Goal: Task Accomplishment & Management: Manage account settings

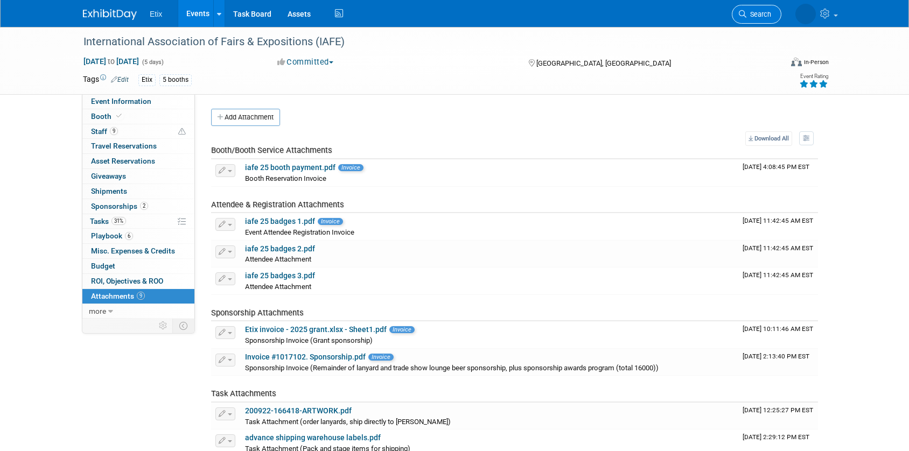
click at [746, 13] on span "Search" at bounding box center [758, 14] width 25 height 8
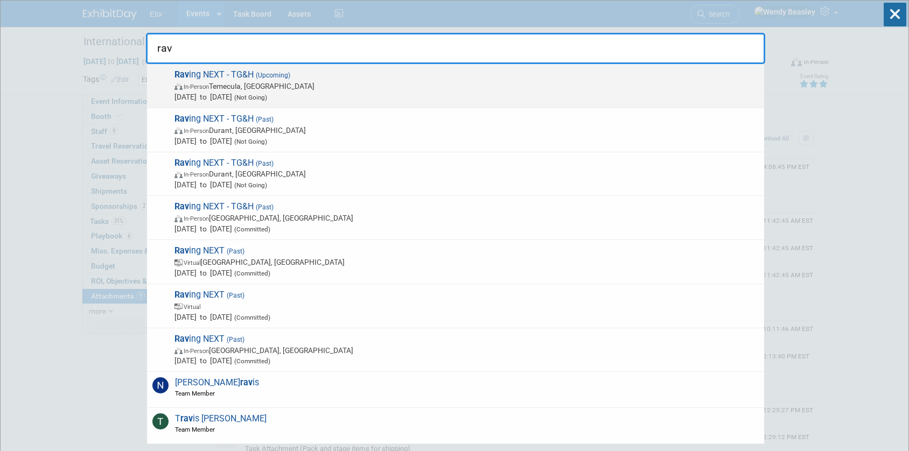
type input "rav"
click at [300, 77] on span "Rav ing NEXT - TG&H (Upcoming) In-Person Temecula, CA Feb 3, 2026 to Feb 5, 202…" at bounding box center [464, 85] width 587 height 33
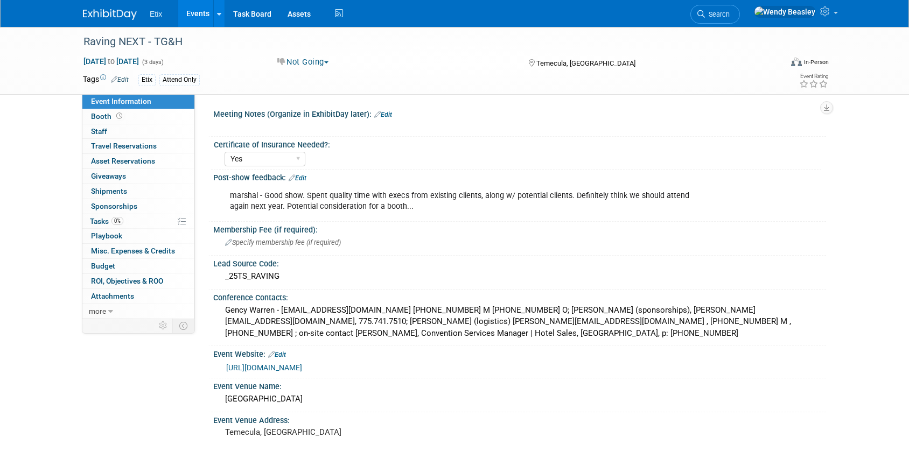
select select "Yes"
click at [396, 200] on div "marshal - Good show. Spent quality time with execs from existing clients, along…" at bounding box center [464, 201] width 485 height 32
click at [294, 175] on icon at bounding box center [291, 177] width 6 height 7
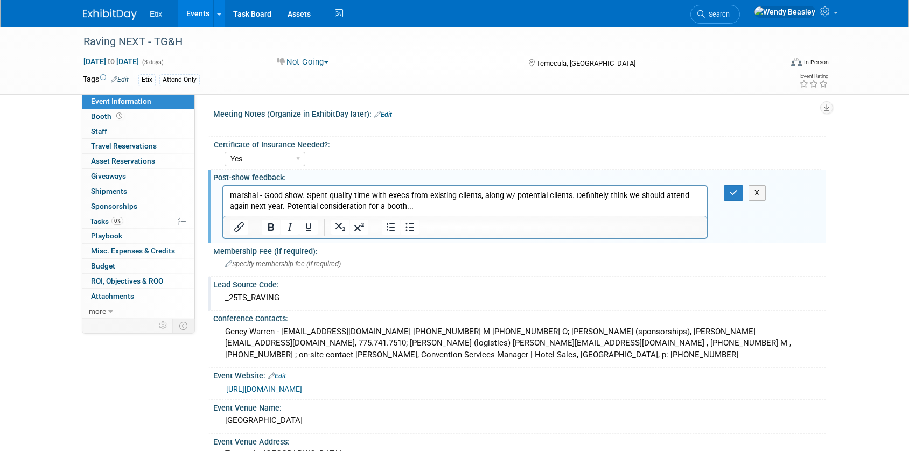
click at [245, 303] on div "_25TS_RAVING" at bounding box center [519, 298] width 596 height 17
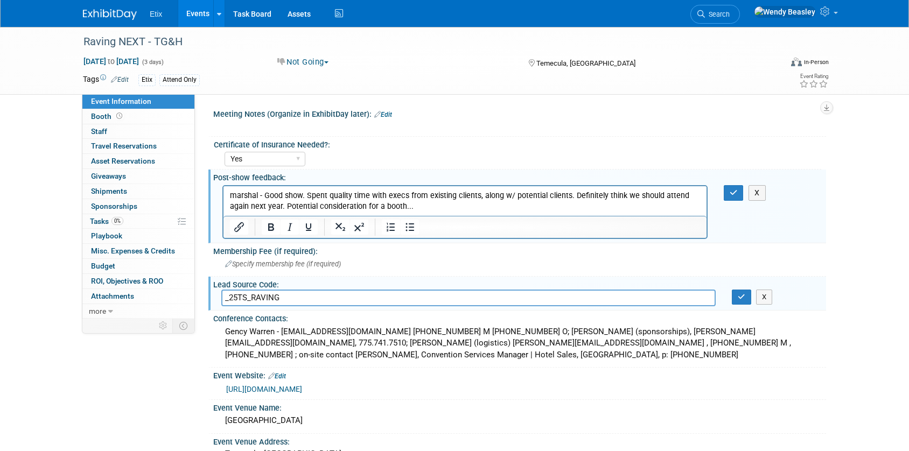
drag, startPoint x: 231, startPoint y: 299, endPoint x: 238, endPoint y: 300, distance: 6.5
click at [238, 300] on input "_25TS_RAVING" at bounding box center [468, 298] width 494 height 17
type input "_26TS_RAVING"
click at [740, 300] on icon "button" at bounding box center [741, 296] width 8 height 7
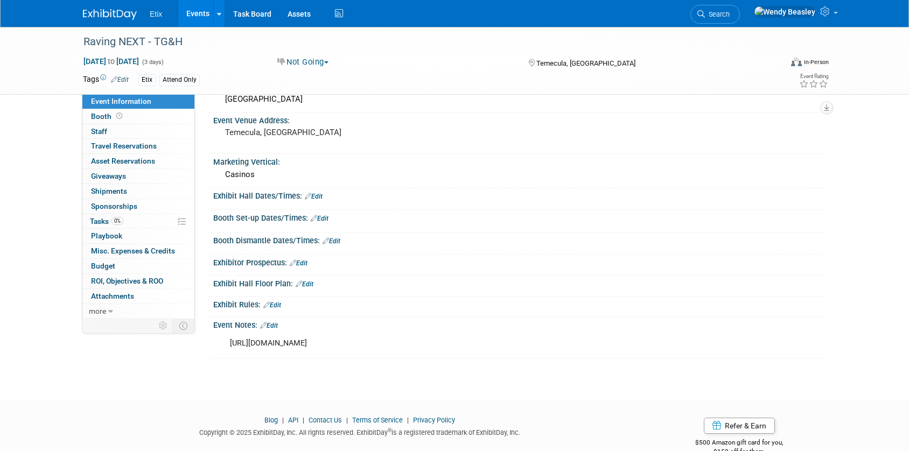
scroll to position [334, 0]
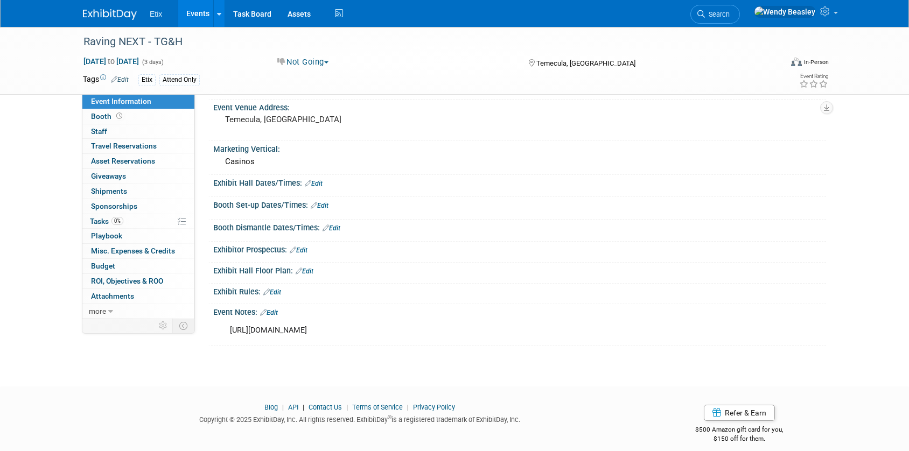
click at [278, 312] on link "Edit" at bounding box center [269, 313] width 18 height 8
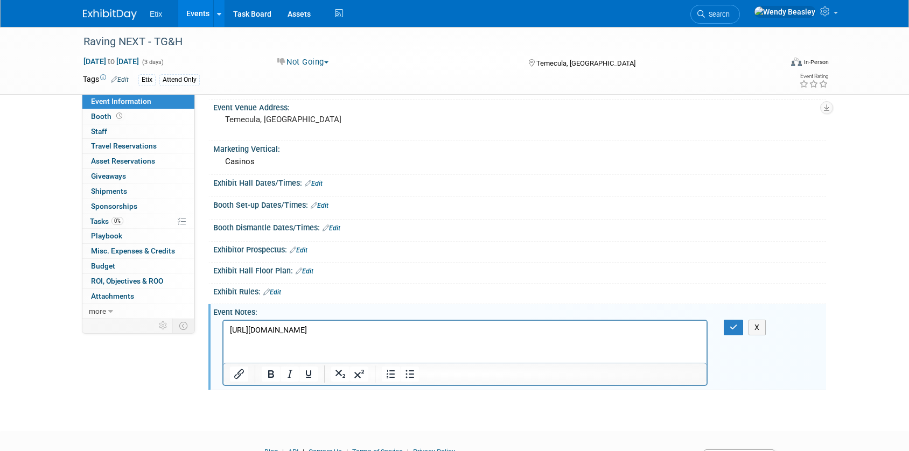
scroll to position [0, 0]
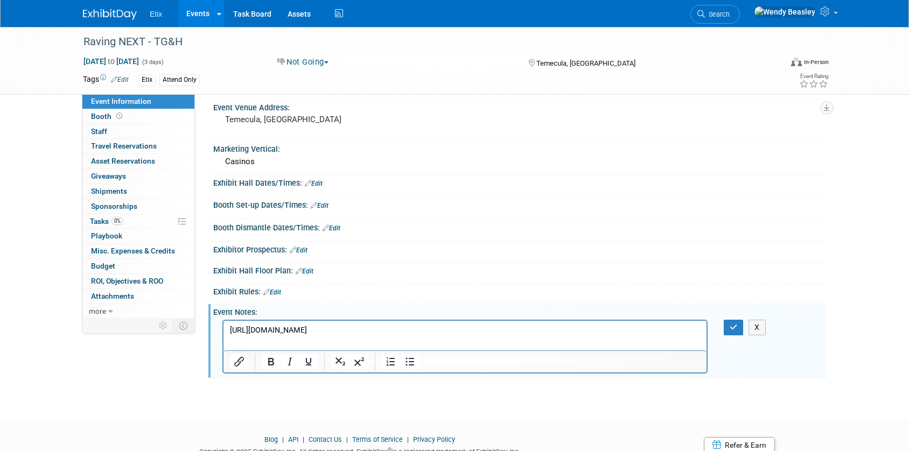
click at [438, 328] on p "[URL][DOMAIN_NAME]" at bounding box center [465, 330] width 470 height 11
click at [729, 331] on button "button" at bounding box center [733, 328] width 20 height 16
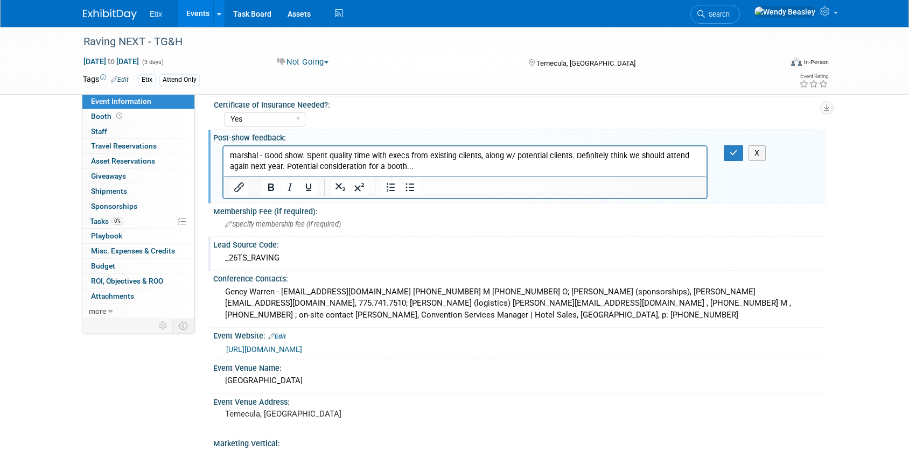
scroll to position [2, 0]
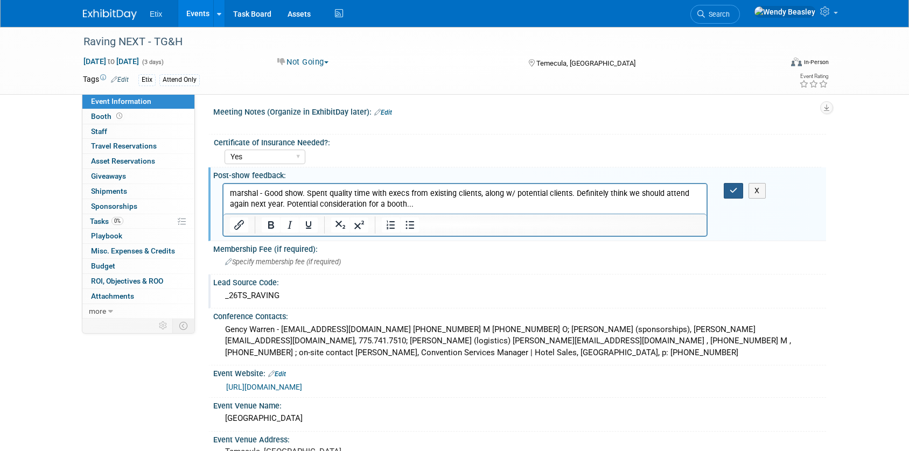
click at [734, 189] on icon "button" at bounding box center [733, 191] width 8 height 8
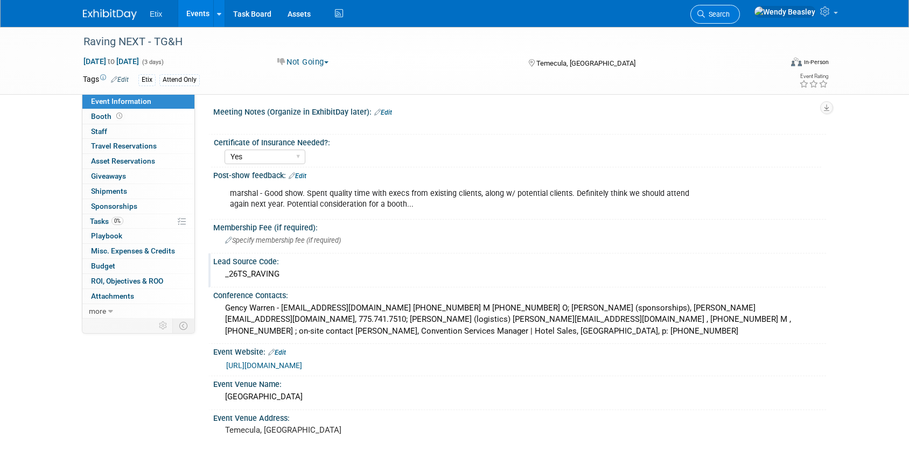
click at [729, 13] on span "Search" at bounding box center [717, 14] width 25 height 8
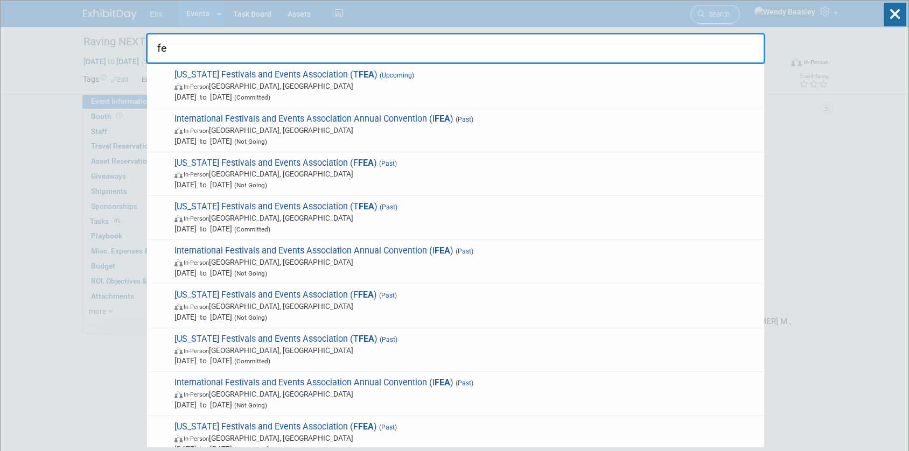
type input "f"
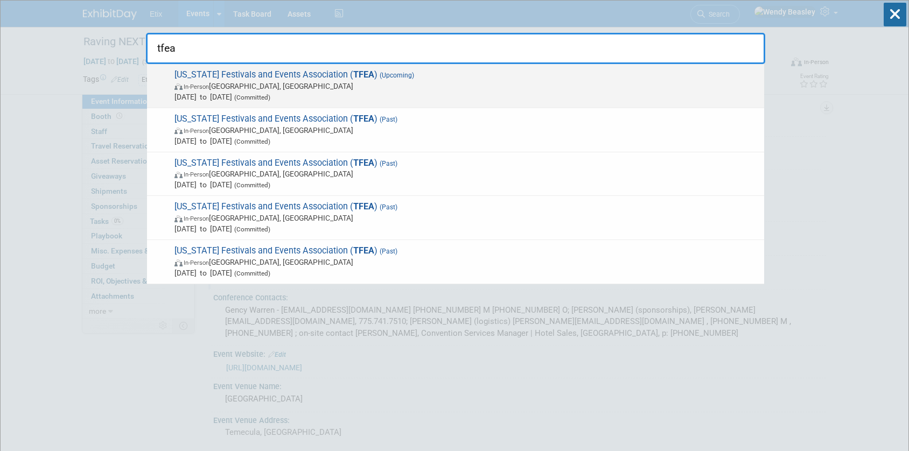
type input "tfea"
click at [332, 80] on span "[US_STATE] Festivals and Events Association ( TFEA ) (Upcoming) In-Person [GEOG…" at bounding box center [464, 85] width 587 height 33
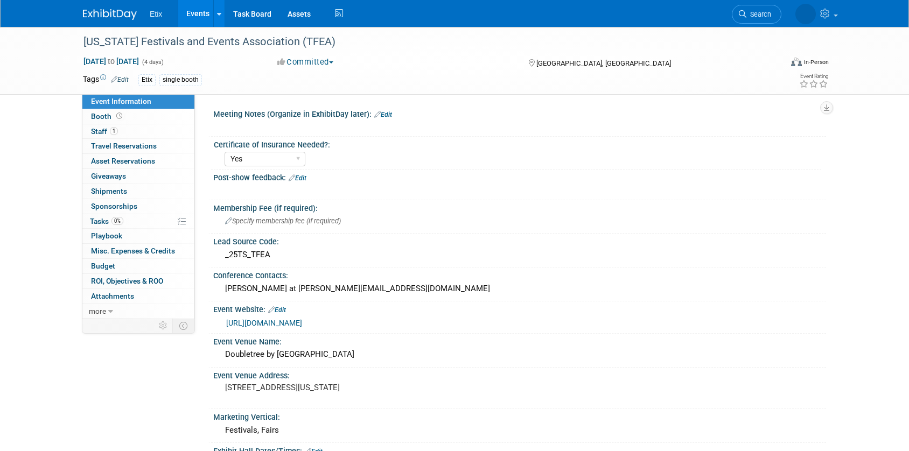
select select "Yes"
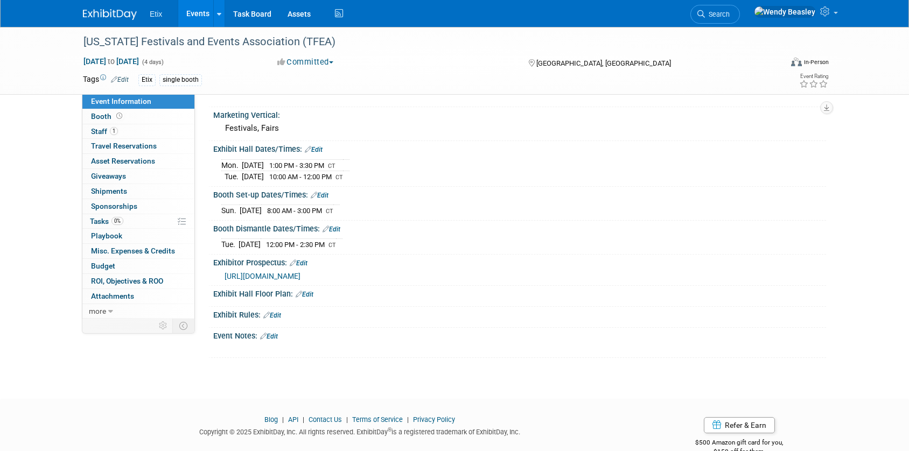
scroll to position [305, 0]
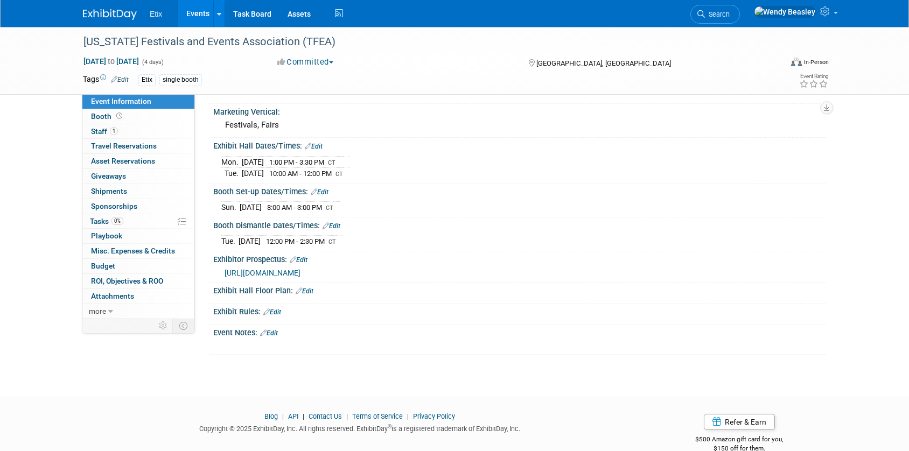
click at [300, 272] on span "https://www.tfea.org/p/conference/trade-show--exhibitor-information" at bounding box center [262, 273] width 76 height 9
click at [117, 18] on img at bounding box center [110, 14] width 54 height 11
